Goal: Transaction & Acquisition: Book appointment/travel/reservation

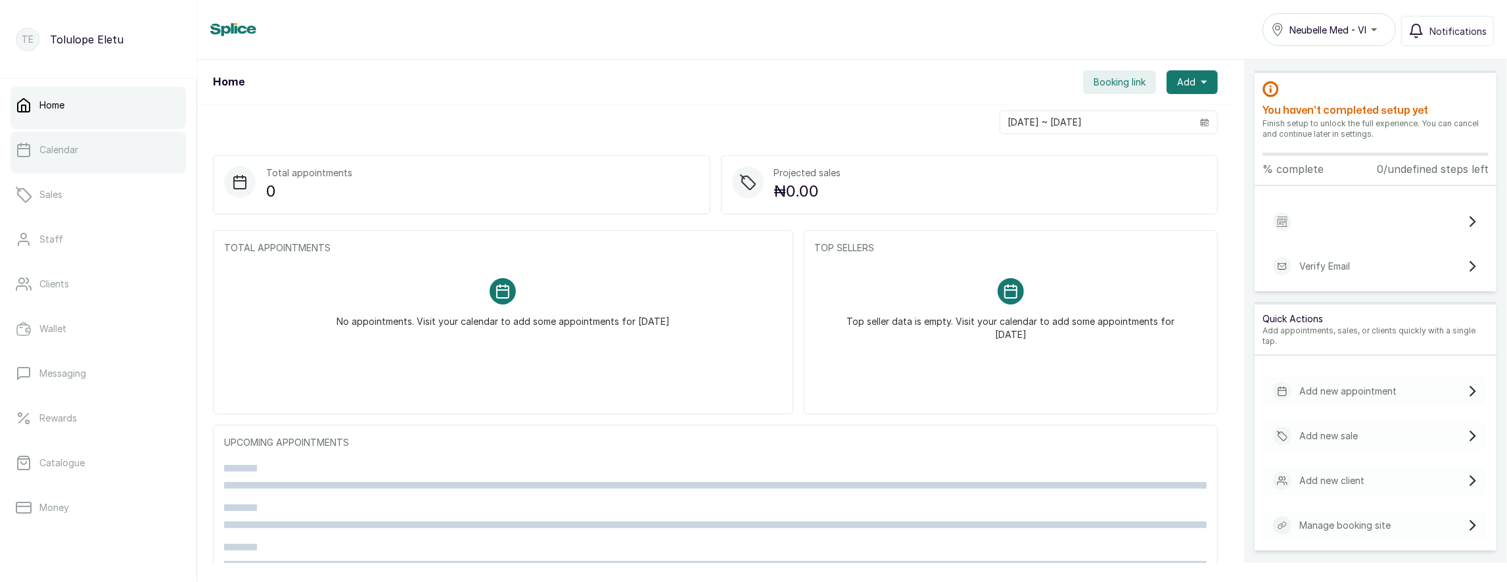
click at [85, 151] on link "Calendar" at bounding box center [99, 149] width 176 height 37
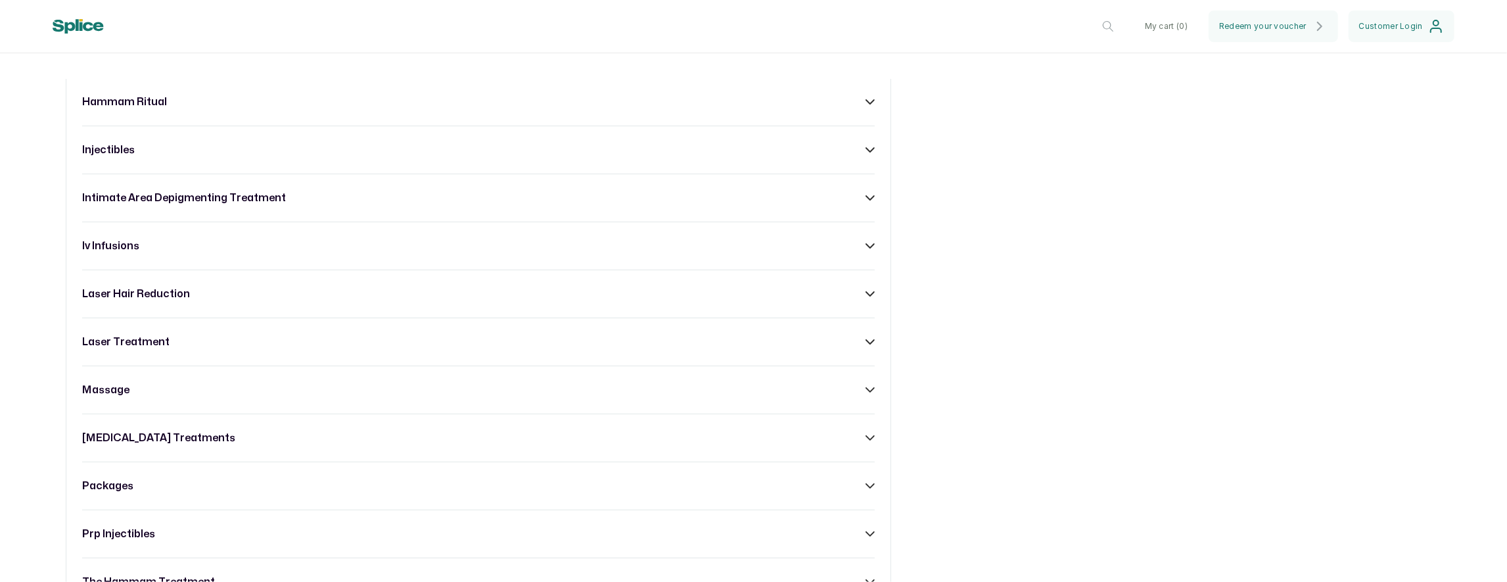
scroll to position [1007, 0]
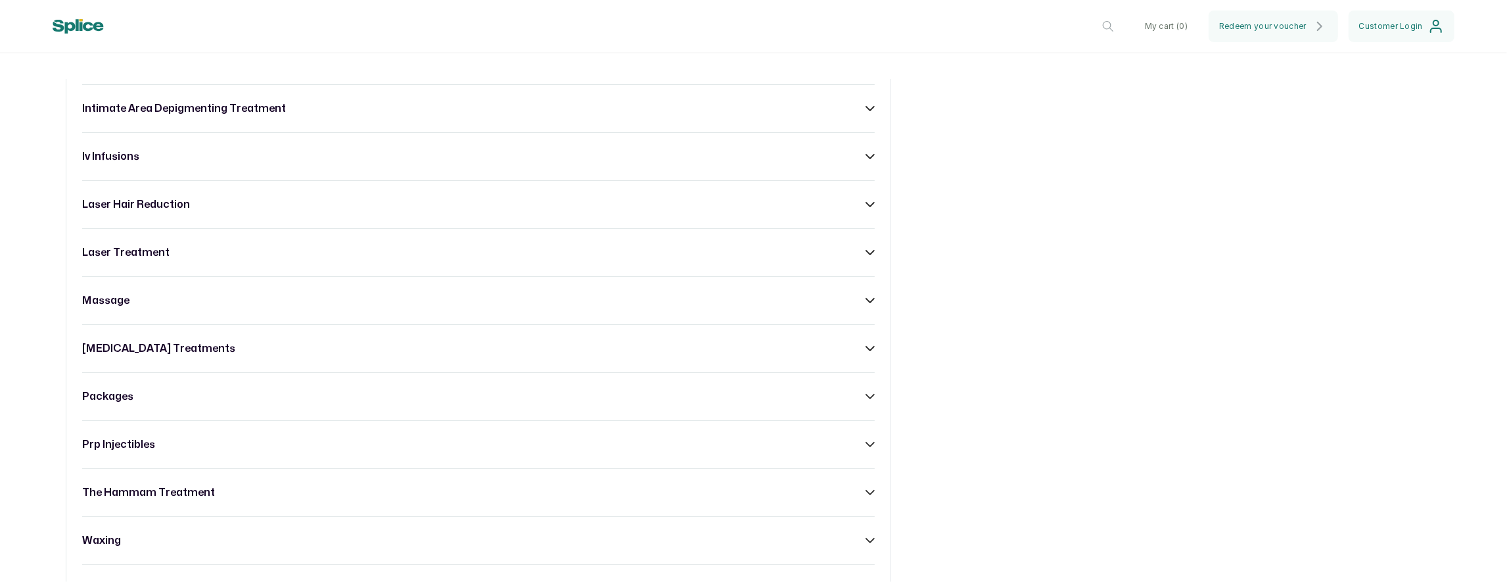
click at [408, 293] on div "massage" at bounding box center [478, 301] width 793 height 16
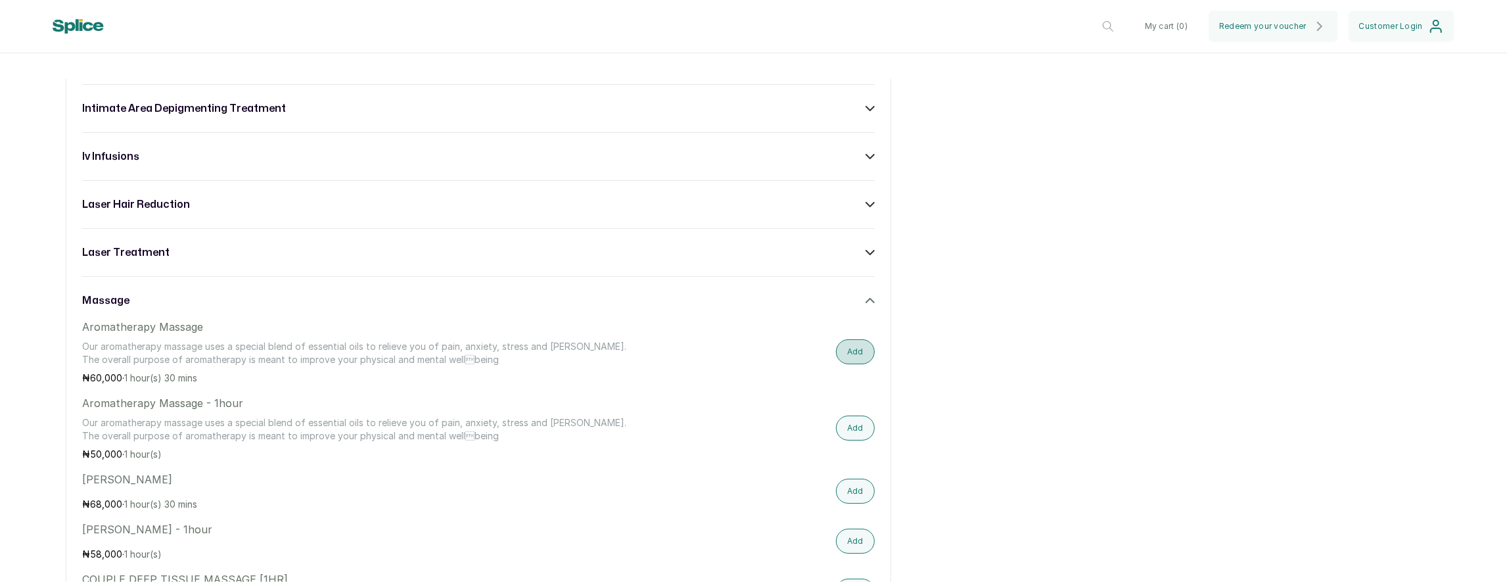
click at [849, 340] on button "Add" at bounding box center [855, 351] width 39 height 25
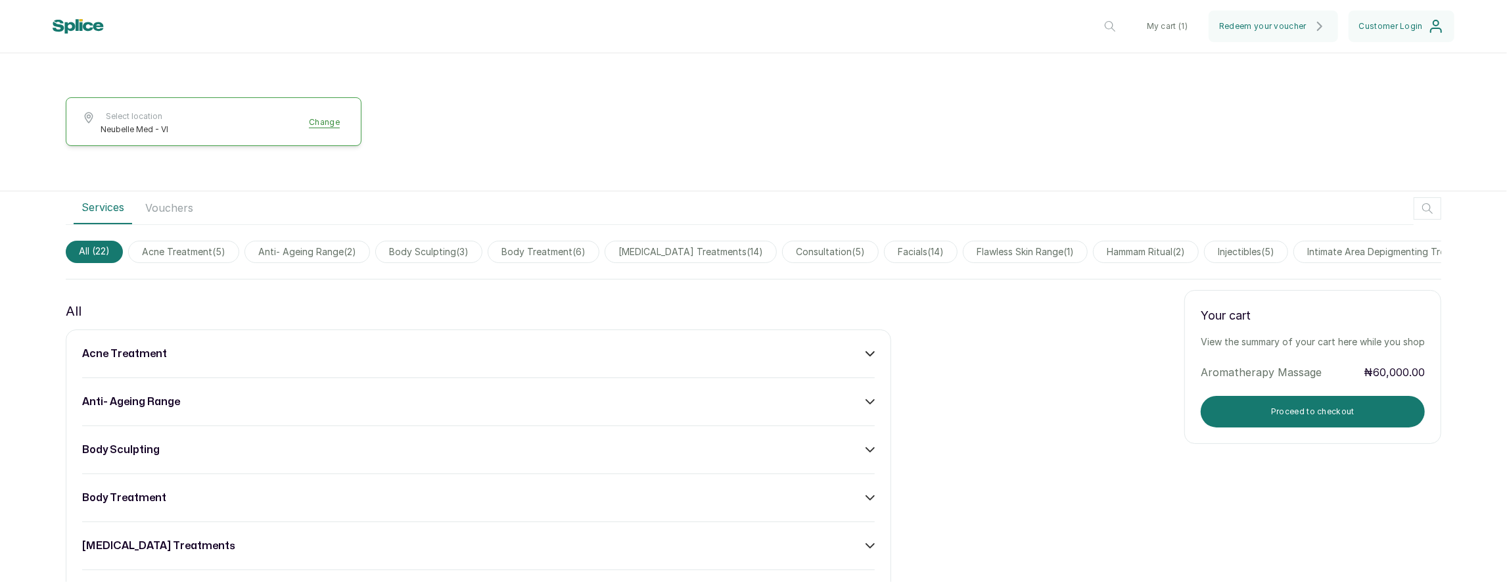
scroll to position [256, 0]
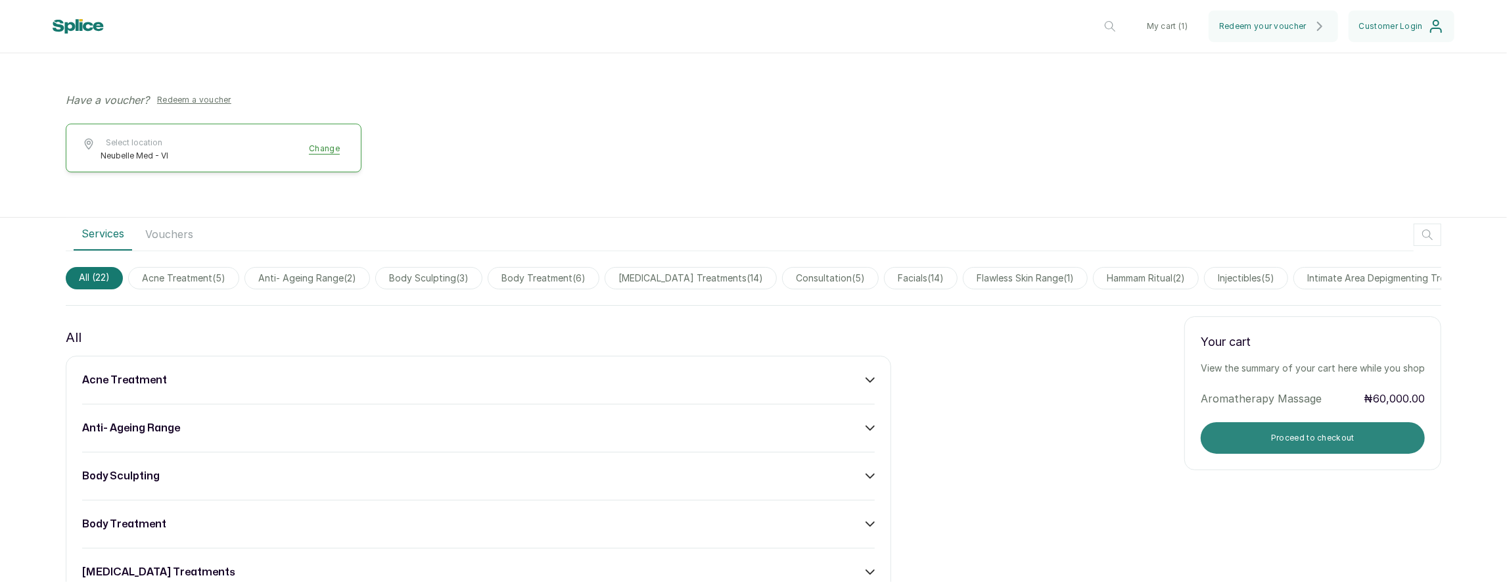
click at [1243, 436] on button "Proceed to checkout" at bounding box center [1313, 438] width 224 height 32
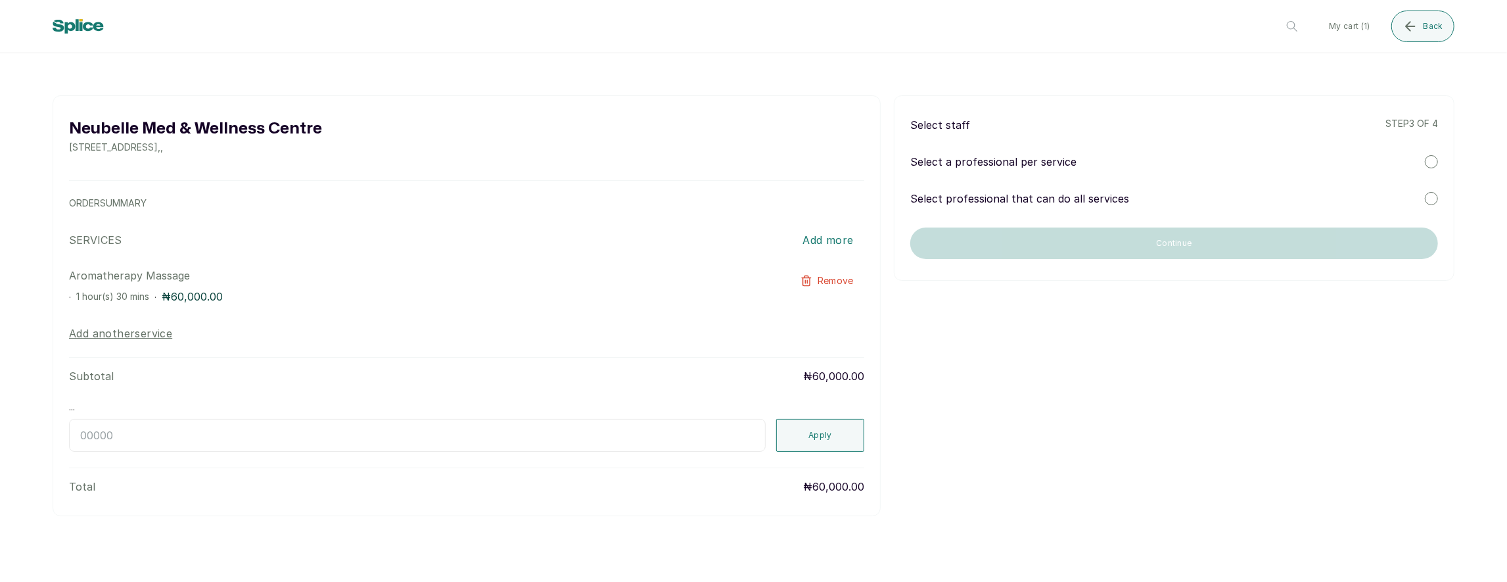
scroll to position [0, 0]
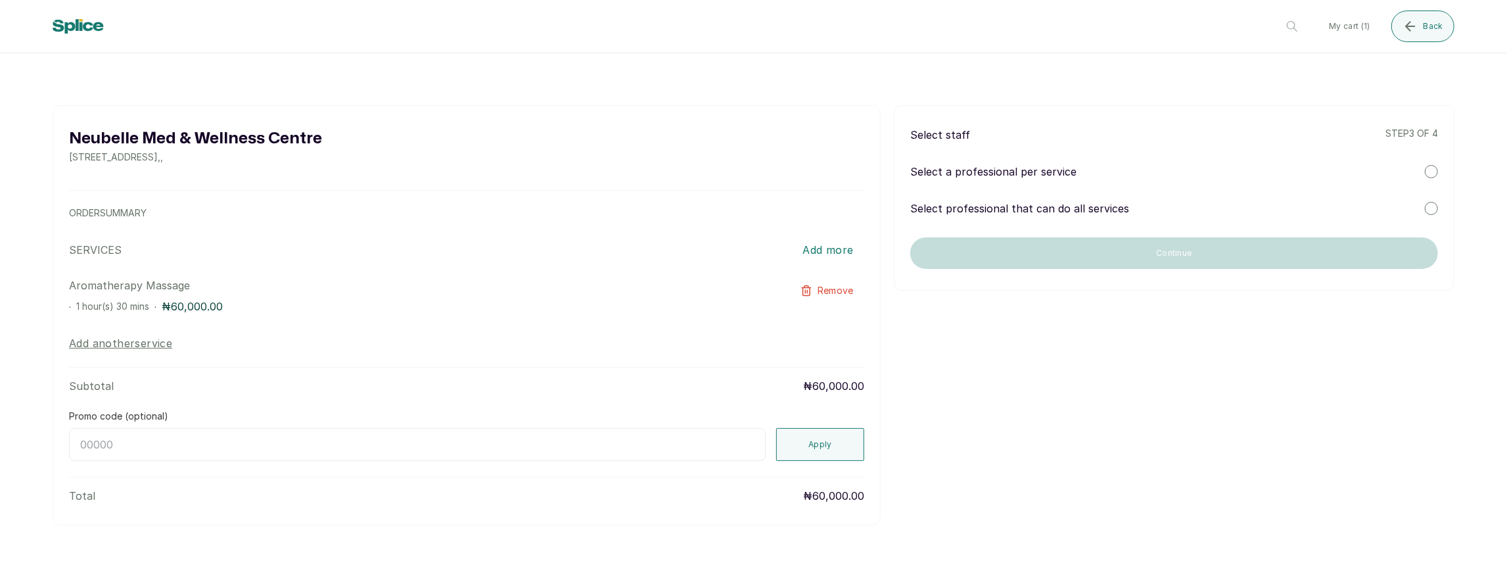
click at [1089, 172] on div "Select a professional per service" at bounding box center [1174, 172] width 528 height 16
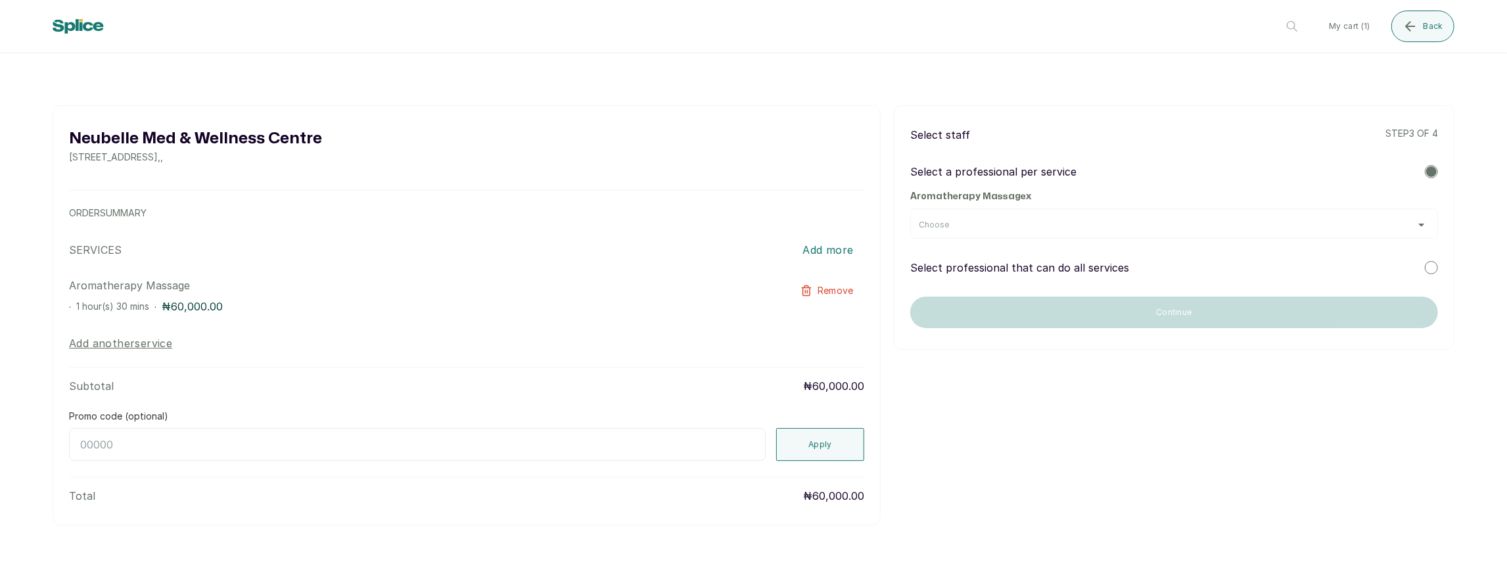
click at [1030, 225] on div "Choose" at bounding box center [1174, 225] width 511 height 11
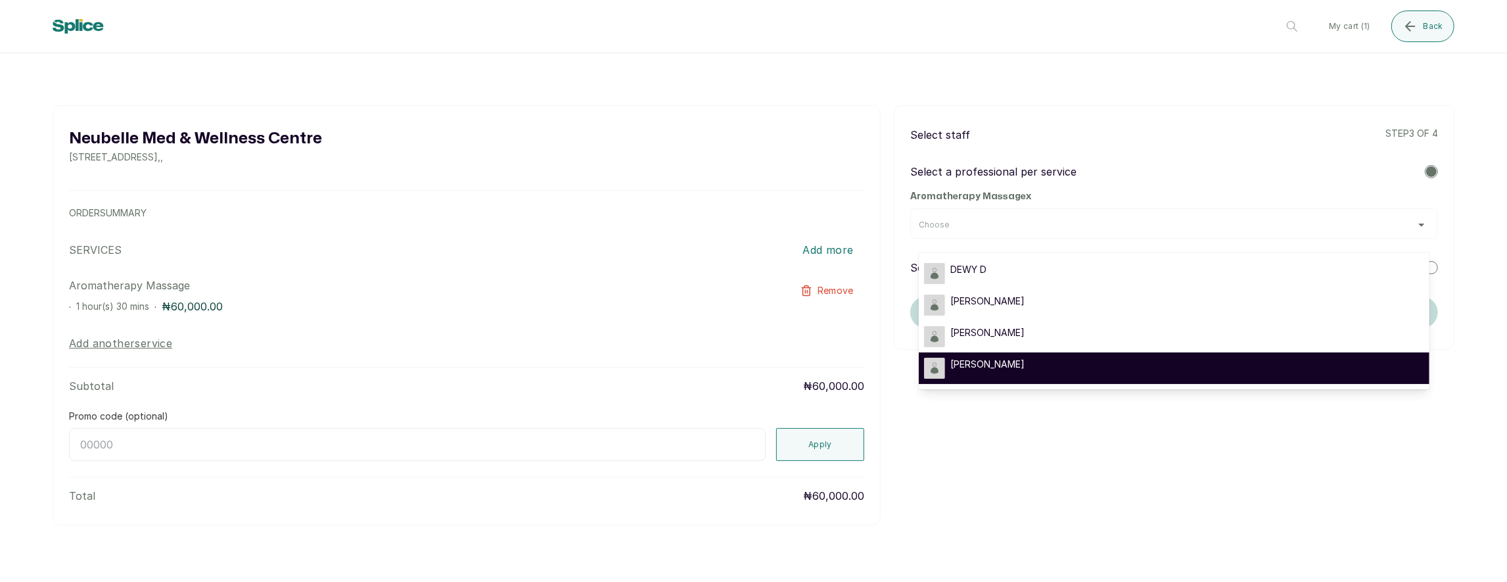
click at [985, 360] on span "SARAH S" at bounding box center [988, 364] width 74 height 13
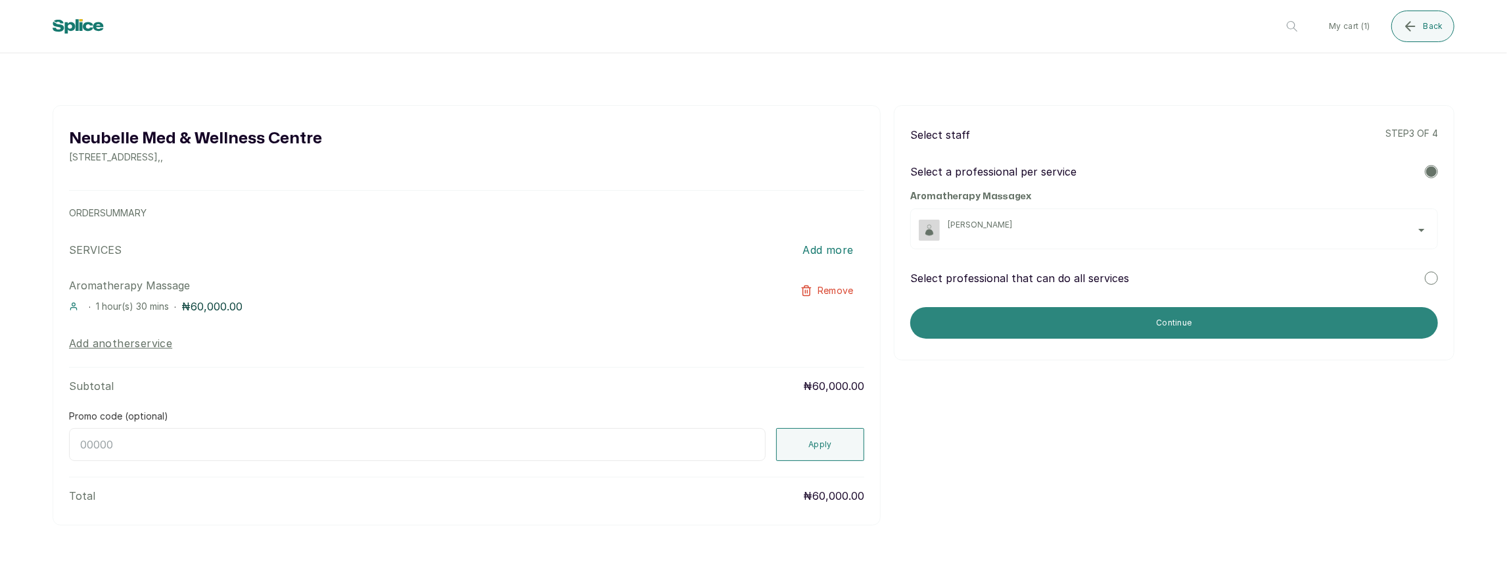
click at [963, 318] on button "Continue" at bounding box center [1174, 323] width 528 height 32
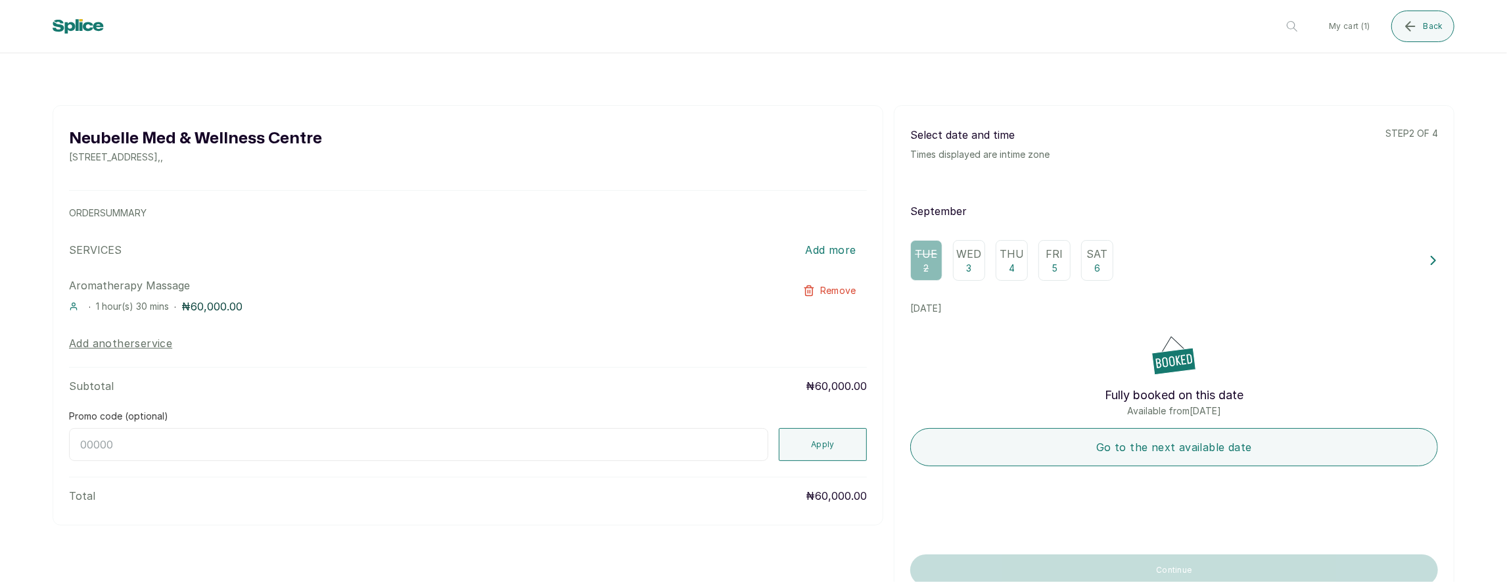
click at [963, 254] on p "Wed" at bounding box center [968, 254] width 25 height 16
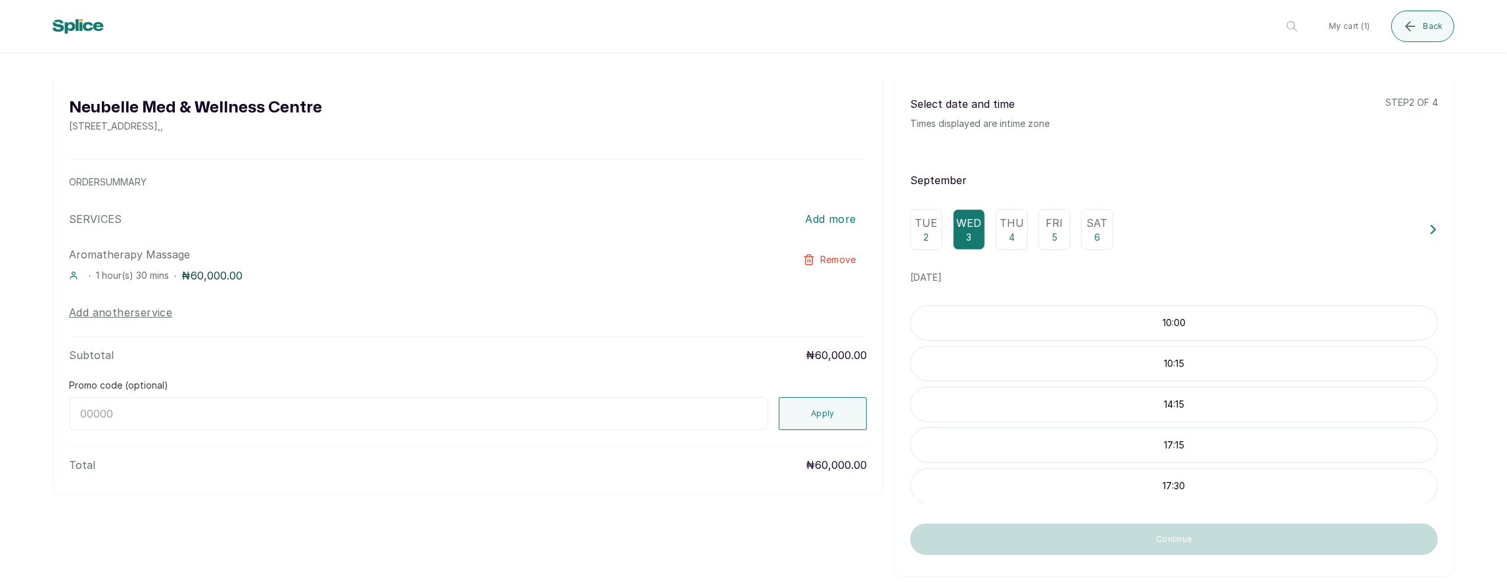
scroll to position [39, 0]
